Goal: Transaction & Acquisition: Purchase product/service

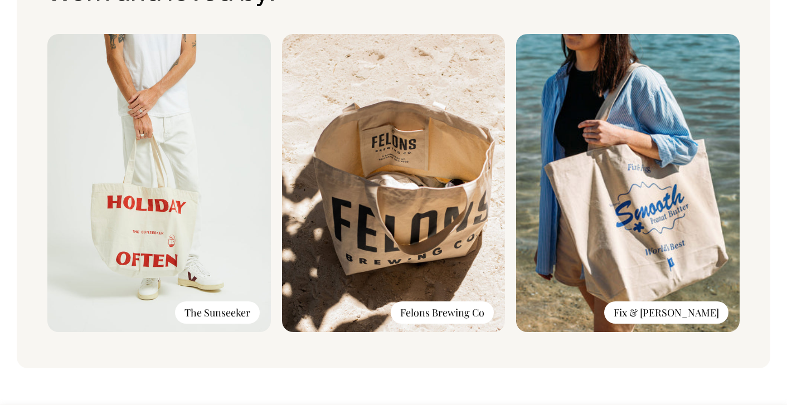
scroll to position [803, 0]
